Goal: Transaction & Acquisition: Purchase product/service

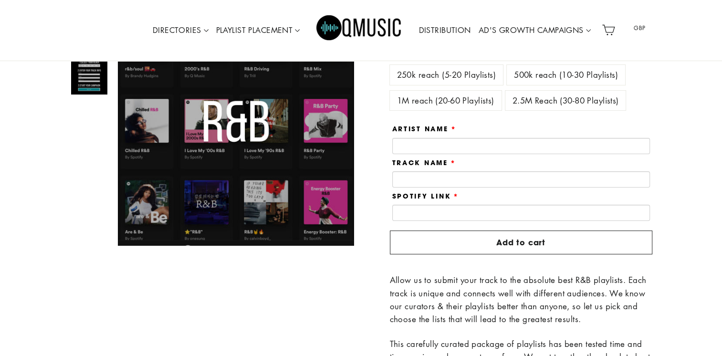
scroll to position [122, 0]
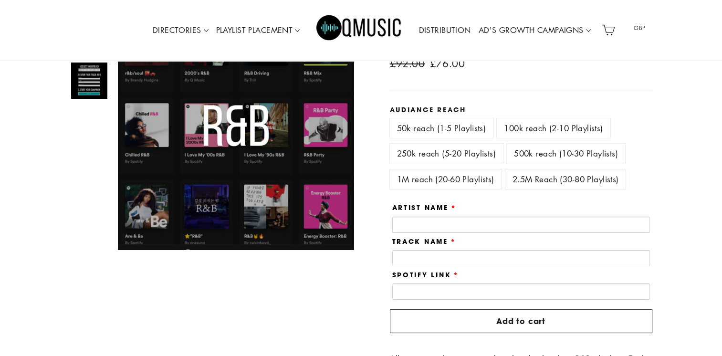
click at [515, 158] on label "500k reach (10-30 Playlists)" at bounding box center [566, 154] width 118 height 20
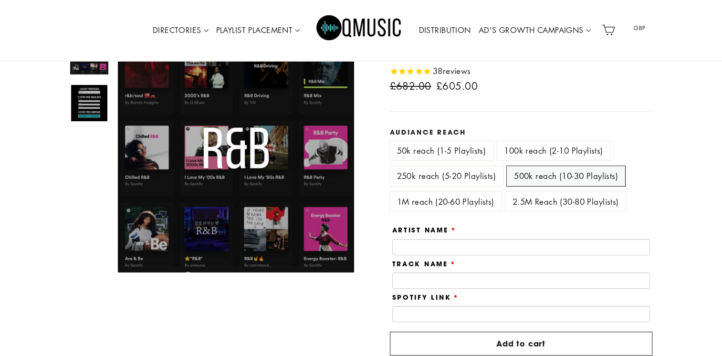
scroll to position [94, 0]
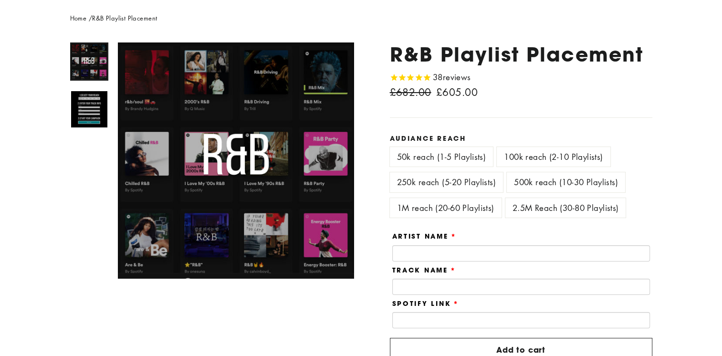
click at [515, 159] on label "100k reach (2-10 Playlists)" at bounding box center [553, 157] width 113 height 20
click at [465, 184] on label "250k reach (5-20 Playlists)" at bounding box center [446, 182] width 113 height 20
click at [531, 160] on label "100k reach (2-10 Playlists)" at bounding box center [553, 157] width 113 height 20
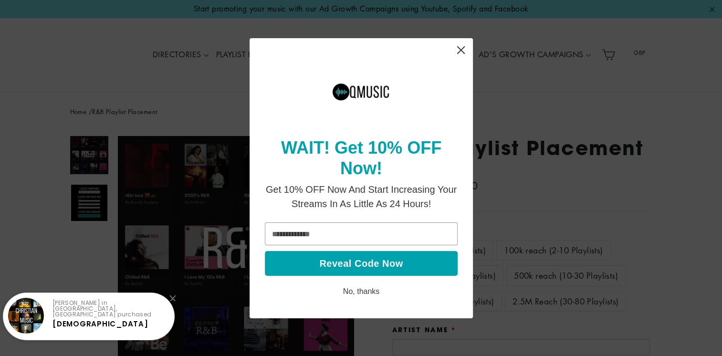
click at [457, 49] on icon "Close" at bounding box center [461, 50] width 19 height 19
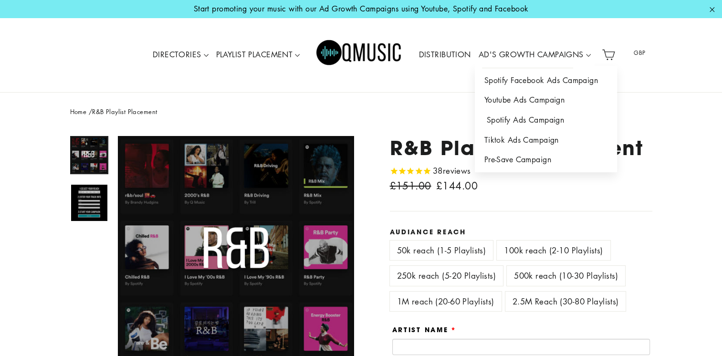
click at [503, 121] on link "Spotify Ads Campaign" at bounding box center [546, 120] width 142 height 20
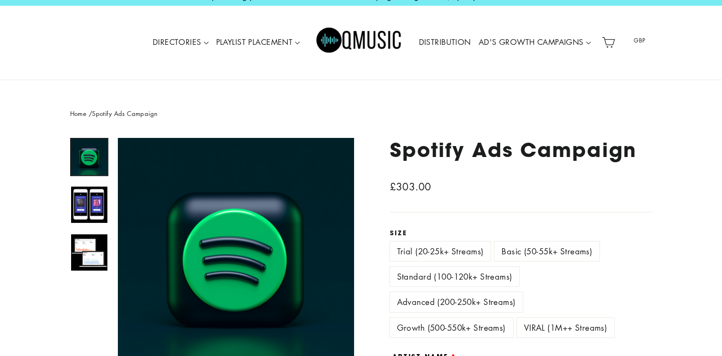
scroll to position [9, 0]
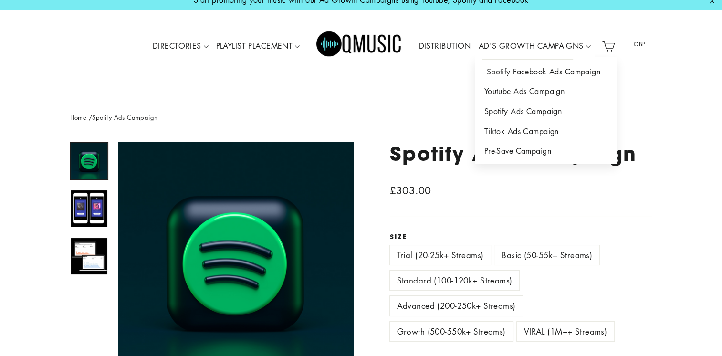
click at [530, 76] on link "Spotify Facebook Ads Campaign" at bounding box center [546, 72] width 142 height 20
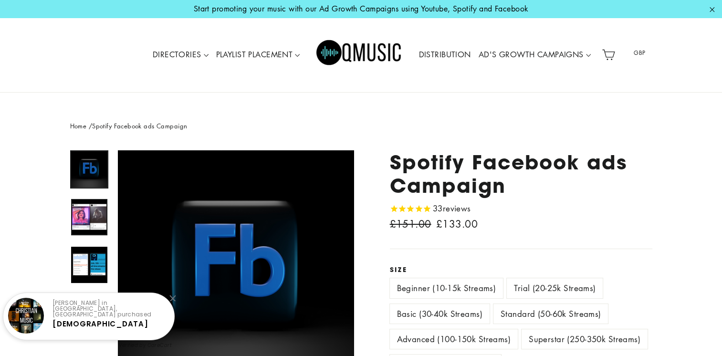
click at [95, 224] on img at bounding box center [89, 217] width 36 height 36
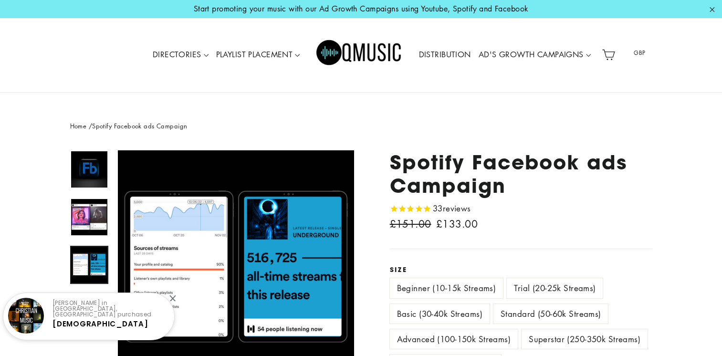
click at [95, 275] on img at bounding box center [89, 265] width 36 height 36
